Goal: Navigation & Orientation: Understand site structure

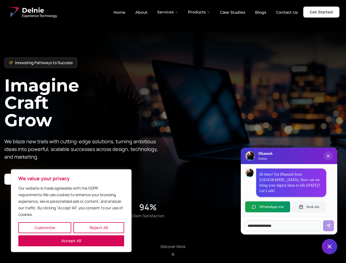
click at [45, 228] on button "Customize" at bounding box center [44, 227] width 53 height 11
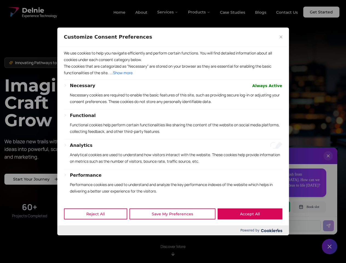
click at [99, 228] on div at bounding box center [173, 131] width 346 height 263
click at [71, 241] on div at bounding box center [173, 131] width 346 height 263
click at [168, 12] on div at bounding box center [173, 131] width 346 height 263
click at [199, 12] on div at bounding box center [173, 131] width 346 height 263
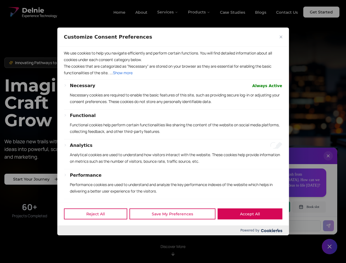
click at [328, 161] on div at bounding box center [173, 131] width 346 height 263
click at [268, 207] on div "Reject All Save My Preferences Accept All" at bounding box center [173, 213] width 232 height 23
click at [309, 207] on div at bounding box center [173, 131] width 346 height 263
click at [330, 247] on div at bounding box center [173, 131] width 346 height 263
